Goal: Task Accomplishment & Management: Use online tool/utility

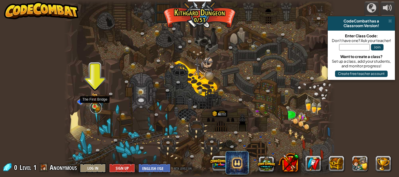
click at [95, 110] on link at bounding box center [96, 108] width 12 height 12
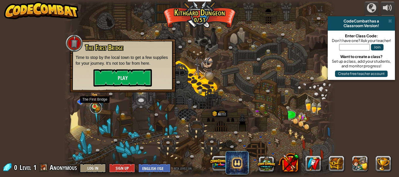
click at [95, 110] on link at bounding box center [96, 108] width 12 height 12
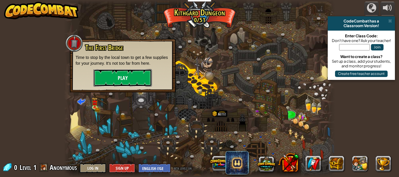
click at [111, 79] on button "Play" at bounding box center [122, 78] width 58 height 18
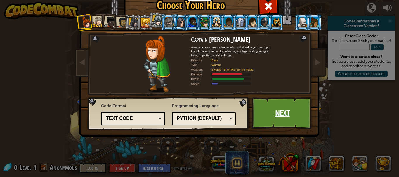
click at [268, 108] on link "Next" at bounding box center [282, 113] width 61 height 32
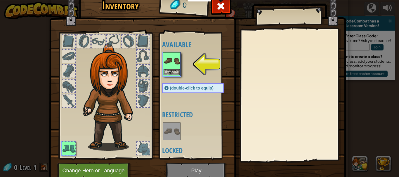
click at [172, 59] on img at bounding box center [171, 61] width 16 height 16
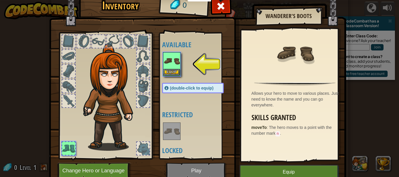
click at [172, 66] on img at bounding box center [171, 61] width 16 height 16
click at [171, 70] on button "Equip" at bounding box center [171, 72] width 16 height 6
click at [171, 1] on body "Educators Create Free Account School & District Solutions Teacher Toolkit Previ…" at bounding box center [199, 0] width 399 height 1
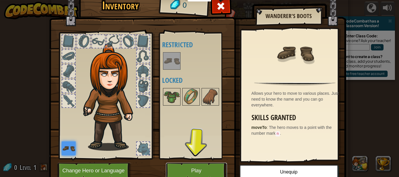
click at [189, 167] on button "Play" at bounding box center [196, 171] width 61 height 16
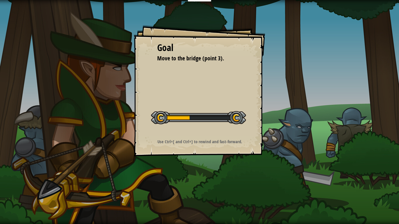
drag, startPoint x: 189, startPoint y: 167, endPoint x: 189, endPoint y: 202, distance: 35.3
click at [189, 177] on div "Goal Move to the bridge (point 3). Start Level Error loading from server. Try r…" at bounding box center [199, 112] width 399 height 224
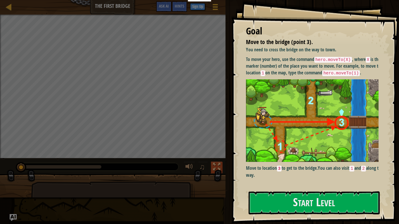
click at [217, 164] on div at bounding box center [217, 167] width 8 height 8
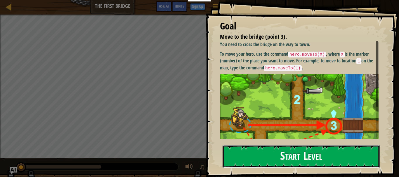
click at [264, 158] on button "Start Level" at bounding box center [300, 156] width 157 height 23
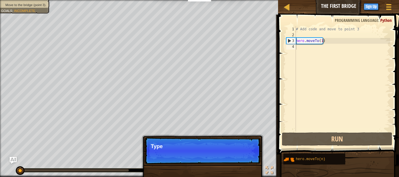
click at [241, 160] on p "Skip (esc) Continue Type" at bounding box center [202, 150] width 116 height 27
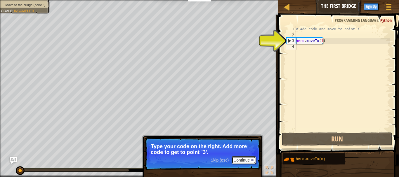
click at [238, 162] on button "Continue" at bounding box center [243, 160] width 24 height 8
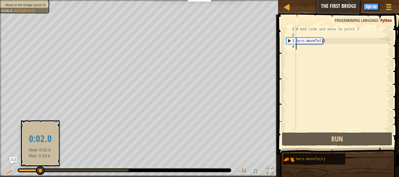
drag, startPoint x: 36, startPoint y: 171, endPoint x: 40, endPoint y: 175, distance: 5.2
click at [40, 172] on div at bounding box center [73, 170] width 110 height 2
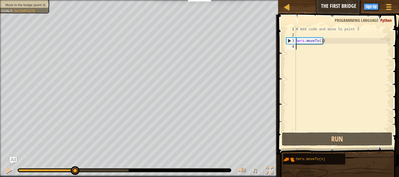
drag, startPoint x: 41, startPoint y: 170, endPoint x: 96, endPoint y: 165, distance: 55.4
click at [96, 165] on div "♫" at bounding box center [139, 169] width 278 height 18
drag, startPoint x: 97, startPoint y: 170, endPoint x: 0, endPoint y: 172, distance: 96.9
click at [0, 172] on div "♫" at bounding box center [139, 169] width 278 height 18
click at [6, 172] on div at bounding box center [9, 171] width 8 height 8
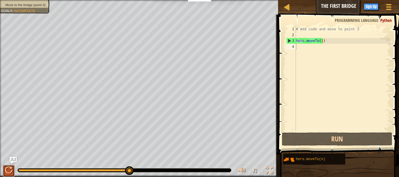
click at [9, 167] on div at bounding box center [9, 171] width 8 height 8
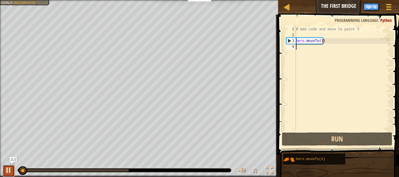
click at [9, 167] on div at bounding box center [9, 171] width 8 height 8
type textarea "hero.moveTo(1)"
click at [311, 38] on div "# Add code and move to point 3 hero . moveTo ( 1 )" at bounding box center [341, 84] width 95 height 117
click at [306, 35] on div "# Add code and move to point 3 hero . moveTo ( 1 )" at bounding box center [341, 84] width 95 height 117
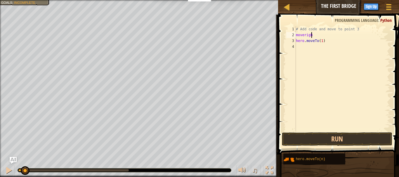
scroll to position [3, 1]
click at [339, 136] on button "Run" at bounding box center [337, 138] width 110 height 13
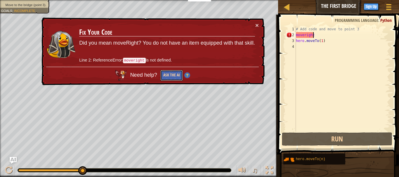
click at [172, 74] on button "Ask the AI" at bounding box center [171, 75] width 22 height 11
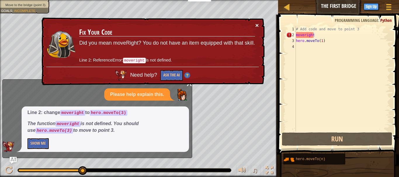
click at [255, 24] on button "×" at bounding box center [257, 25] width 4 height 6
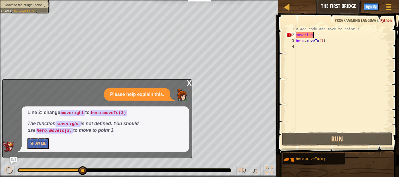
scroll to position [3, 1]
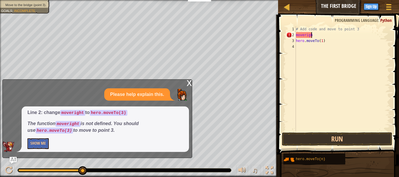
type textarea "m"
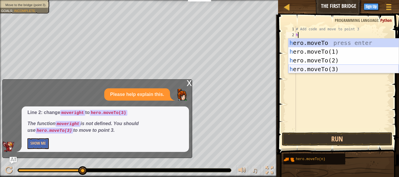
click at [314, 69] on div "h ero.moveTo press enter h ero.moveTo(1) press enter h ero.moveTo(2) press ente…" at bounding box center [343, 65] width 110 height 53
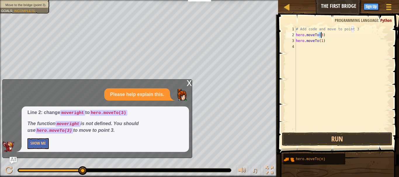
type textarea "hero.moveTo(3)"
click at [190, 81] on div "x" at bounding box center [188, 83] width 5 height 6
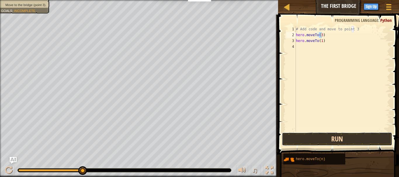
click at [307, 138] on button "Run" at bounding box center [337, 138] width 110 height 13
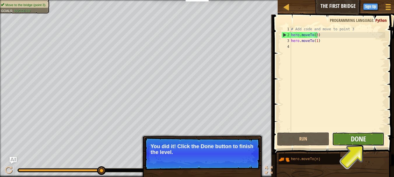
click at [360, 137] on span "Done" at bounding box center [358, 138] width 15 height 9
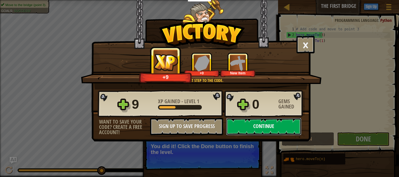
click at [278, 123] on button "Continue" at bounding box center [263, 127] width 75 height 18
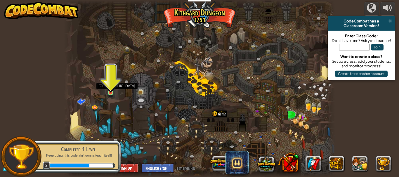
click at [110, 91] on img at bounding box center [110, 86] width 6 height 14
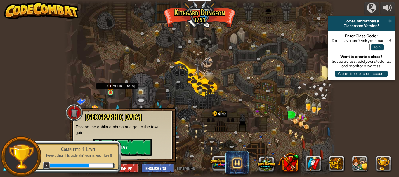
click at [110, 91] on img at bounding box center [110, 86] width 6 height 14
click at [131, 151] on button "Play" at bounding box center [122, 148] width 58 height 18
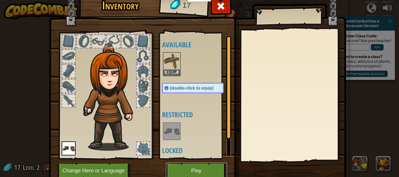
click at [182, 168] on button "Play" at bounding box center [196, 171] width 61 height 16
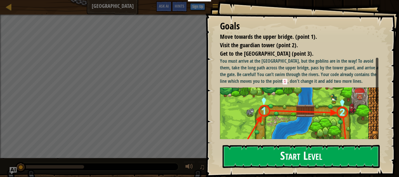
click at [257, 157] on button "Start Level" at bounding box center [300, 156] width 157 height 23
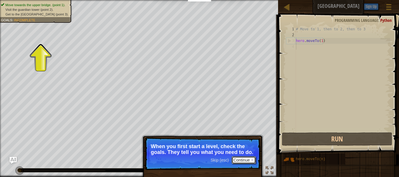
click at [249, 159] on button "Continue" at bounding box center [243, 160] width 24 height 8
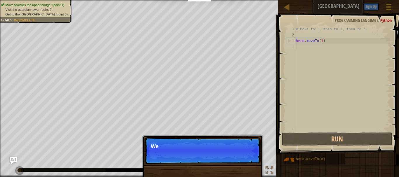
scroll to position [3, 0]
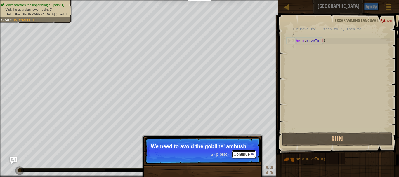
click at [246, 155] on button "Continue" at bounding box center [243, 155] width 24 height 8
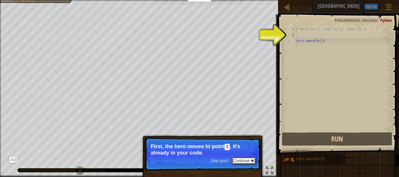
click at [243, 159] on button "Continue" at bounding box center [243, 161] width 24 height 8
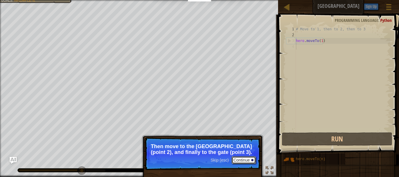
click at [243, 159] on button "Continue" at bounding box center [243, 160] width 24 height 8
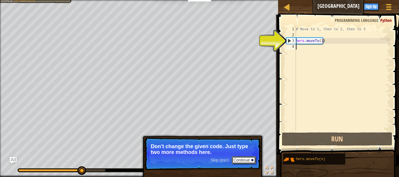
click at [243, 159] on button "Continue" at bounding box center [243, 160] width 24 height 8
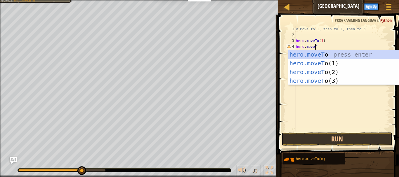
scroll to position [3, 1]
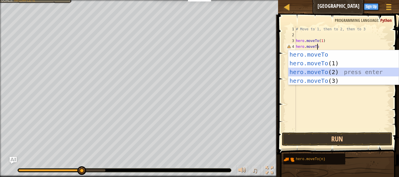
click at [307, 72] on div "hero.moveTo press enter hero.moveTo (1) press enter hero.moveTo (2) press enter…" at bounding box center [343, 76] width 110 height 53
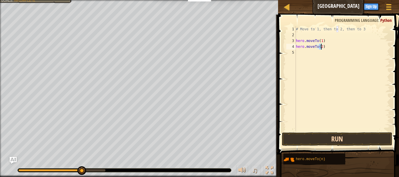
type textarea "hero.moveTo(2)"
click at [324, 142] on button "Run" at bounding box center [337, 138] width 110 height 13
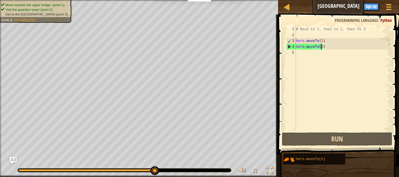
click at [312, 54] on div "# Move to 1, then to 2, then to 3 hero . moveTo ( 1 ) hero . moveTo ( 2 )" at bounding box center [341, 84] width 95 height 117
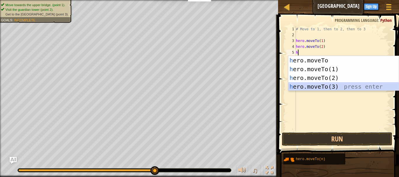
click at [306, 86] on div "h ero.moveTo press enter h ero.moveTo(1) press enter h ero.moveTo(2) press ente…" at bounding box center [343, 82] width 110 height 53
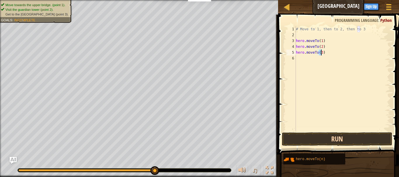
type textarea "hero.moveTo(3)"
click at [323, 139] on button "Run" at bounding box center [337, 138] width 110 height 13
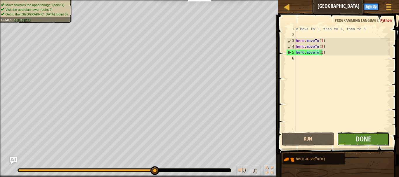
click at [349, 133] on button "Done" at bounding box center [363, 138] width 52 height 13
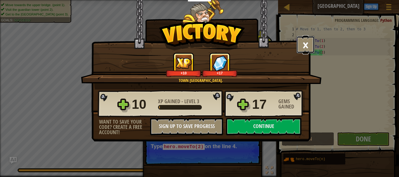
click at [298, 46] on button "×" at bounding box center [305, 45] width 18 height 18
